Goal: Transaction & Acquisition: Purchase product/service

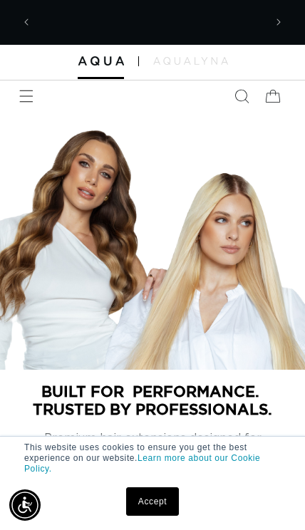
scroll to position [0, 227]
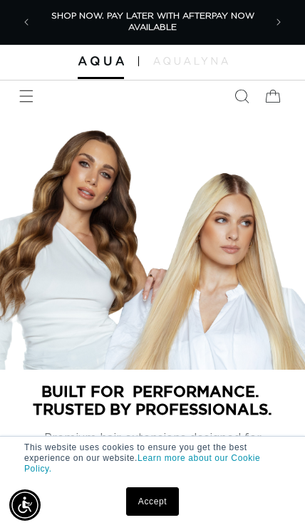
click at [39, 98] on span "Menu" at bounding box center [26, 96] width 31 height 31
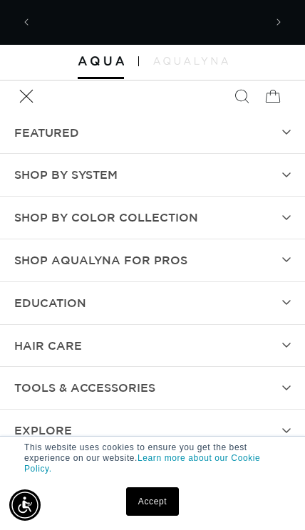
scroll to position [0, 0]
click at [228, 252] on summary "Shop AquaLyna for Pros" at bounding box center [152, 261] width 305 height 42
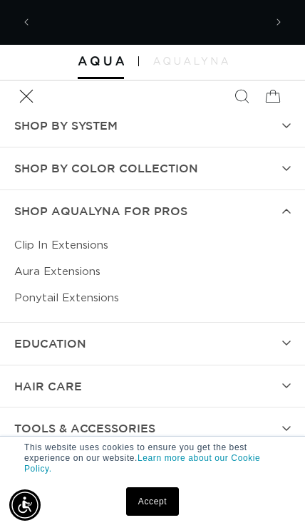
scroll to position [0, 453]
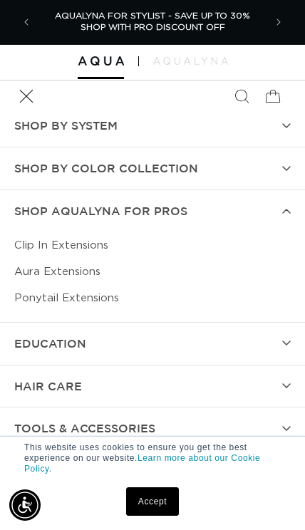
click at [46, 269] on link "Aura Extensions" at bounding box center [152, 272] width 277 height 26
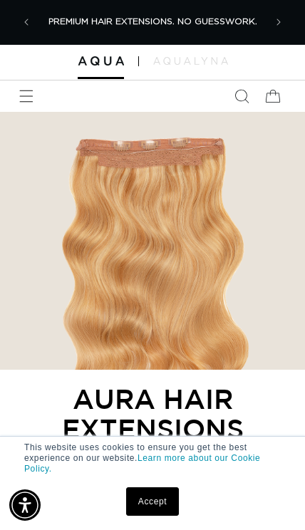
click at [239, 97] on icon "Search" at bounding box center [242, 96] width 14 height 14
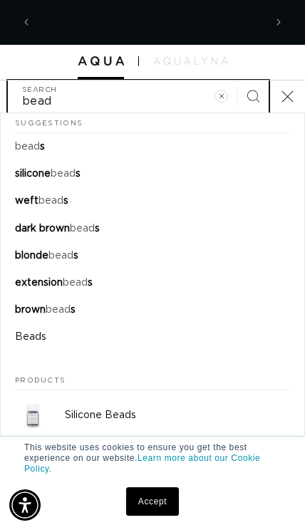
scroll to position [0, 453]
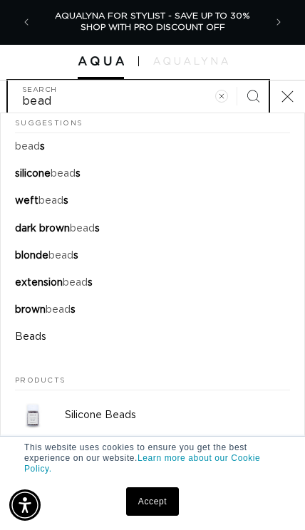
type input "bead"
click at [36, 145] on mark "bead" at bounding box center [27, 147] width 25 height 10
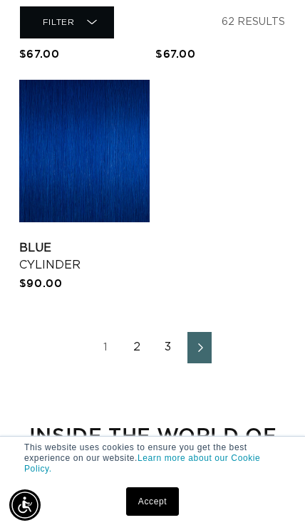
click at [107, 347] on link "1" at bounding box center [105, 347] width 24 height 31
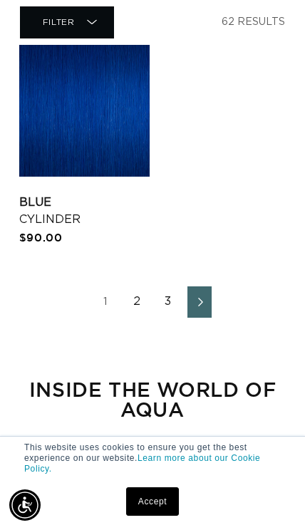
click at [141, 303] on link "2" at bounding box center [137, 302] width 24 height 31
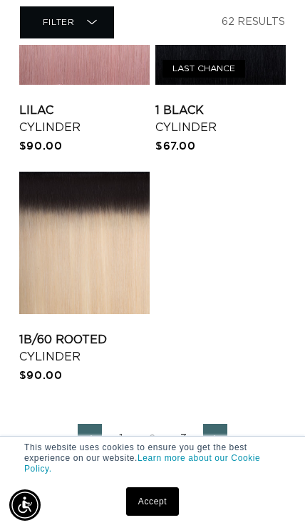
click at [182, 451] on link "3" at bounding box center [184, 439] width 24 height 31
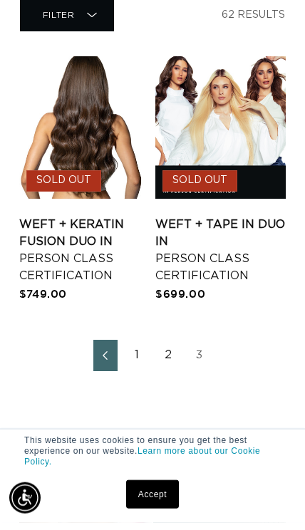
scroll to position [0, 453]
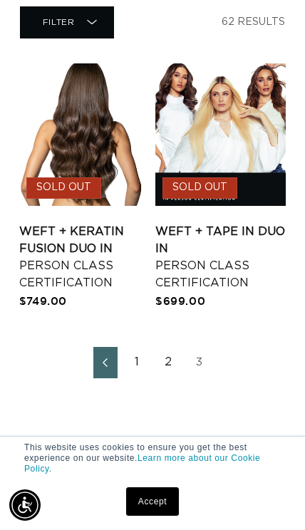
click at [148, 357] on link "1" at bounding box center [137, 362] width 24 height 31
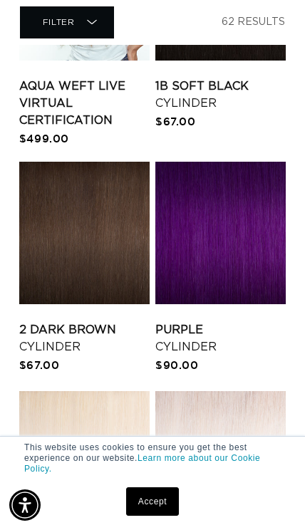
scroll to position [629, 0]
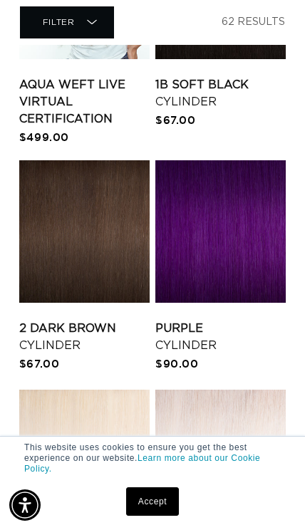
click at [106, 320] on link "2 Dark Brown Cylinder" at bounding box center [84, 337] width 130 height 34
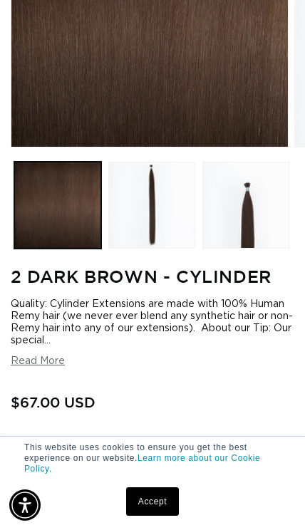
scroll to position [0, 268]
click at [257, 230] on button "Load image 3 in gallery view" at bounding box center [246, 205] width 87 height 87
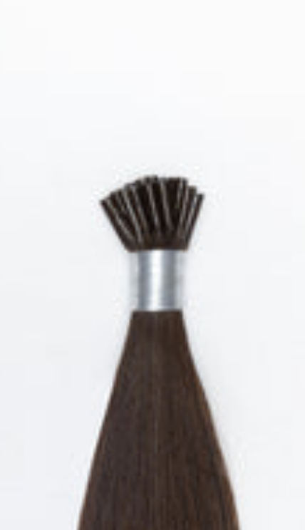
click at [32, 79] on img "Gallery Viewer" at bounding box center [155, 112] width 277 height 245
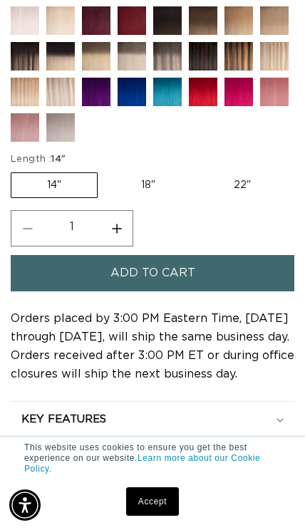
scroll to position [0, 0]
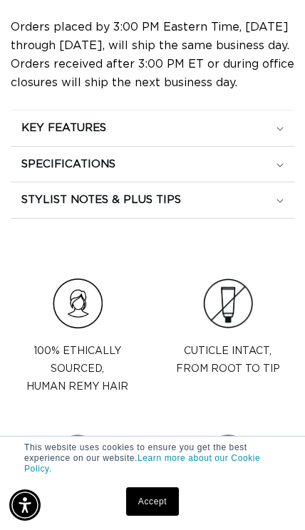
click at [274, 125] on div "KEY FEATURES" at bounding box center [152, 128] width 262 height 14
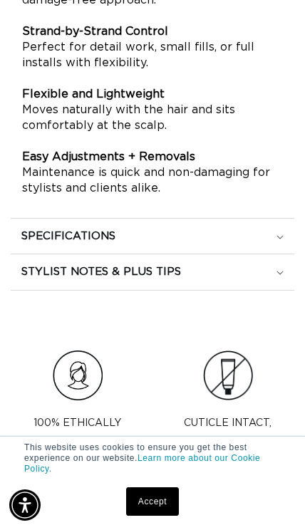
click at [178, 235] on div "SPECIFICATIONS" at bounding box center [152, 237] width 262 height 14
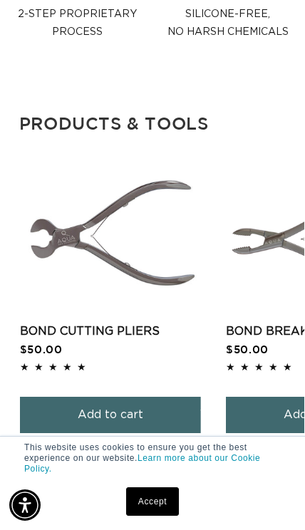
click at [130, 323] on link "Bond Cutting Pliers" at bounding box center [110, 331] width 181 height 17
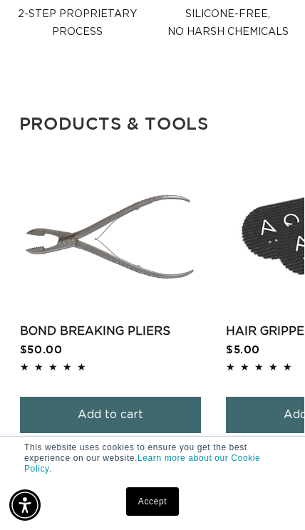
click at [131, 323] on link "Bond Breaking Pliers" at bounding box center [110, 331] width 181 height 17
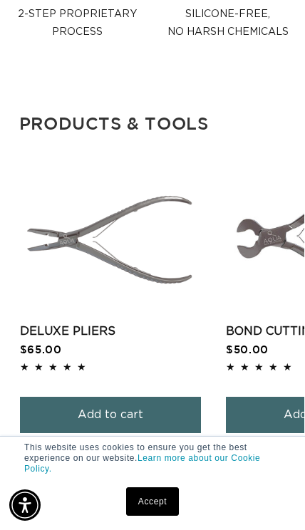
click at [46, 323] on link "Deluxe Pliers" at bounding box center [110, 331] width 181 height 17
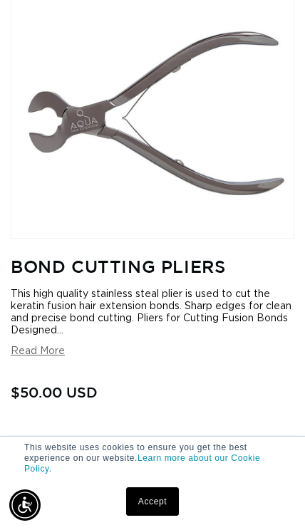
scroll to position [0, 268]
click at [49, 352] on button "Read More" at bounding box center [38, 352] width 54 height 12
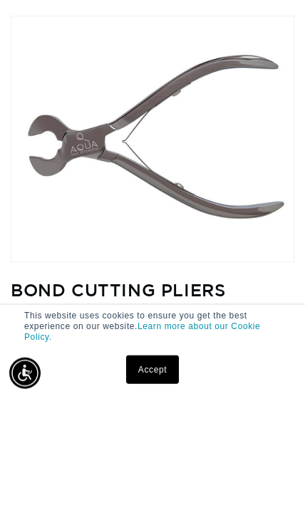
scroll to position [0, 0]
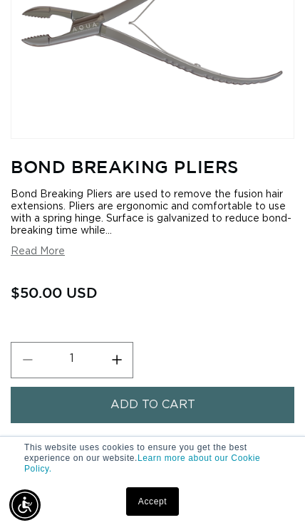
click at [35, 255] on button "Read More" at bounding box center [38, 252] width 54 height 12
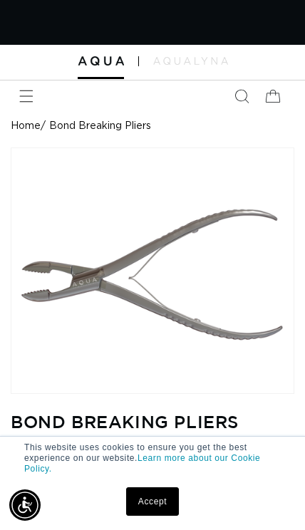
scroll to position [0, 536]
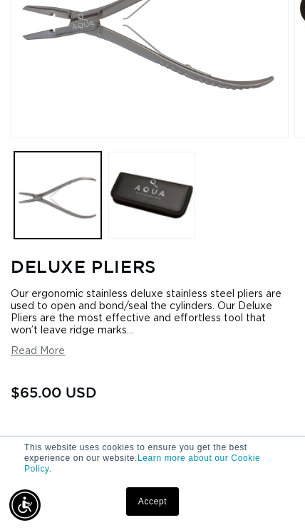
scroll to position [0, 268]
click at [33, 352] on button "Read More" at bounding box center [38, 352] width 54 height 12
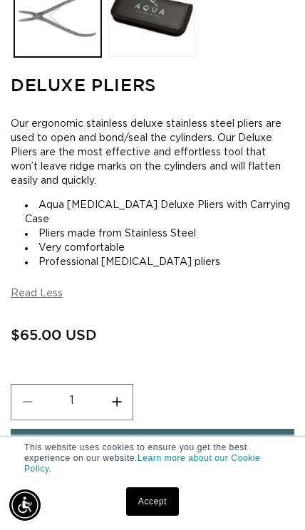
scroll to position [0, 0]
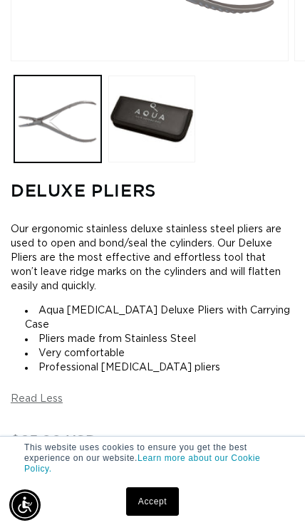
click at [48, 132] on button "Load image 1 in gallery view" at bounding box center [57, 119] width 87 height 87
